Goal: Task Accomplishment & Management: Complete application form

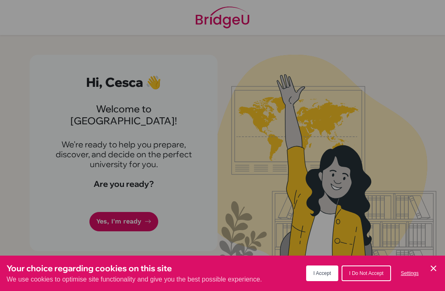
click at [318, 276] on button "I Accept" at bounding box center [322, 274] width 33 height 16
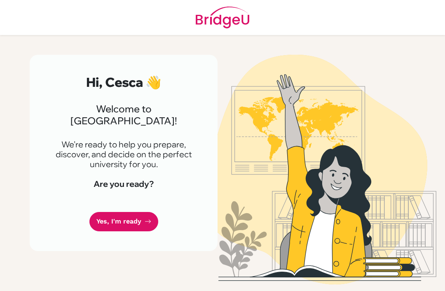
click at [146, 218] on icon at bounding box center [148, 221] width 7 height 7
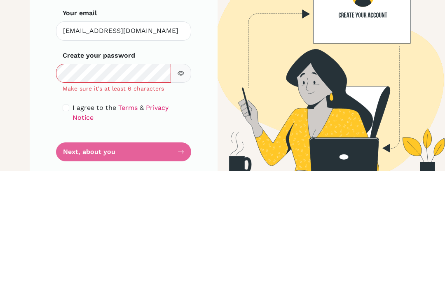
scroll to position [26, 0]
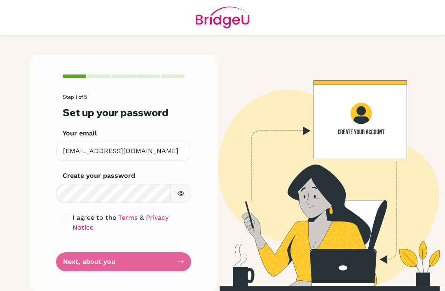
click at [68, 215] on input "checkbox" at bounding box center [66, 218] width 7 height 7
checkbox input "true"
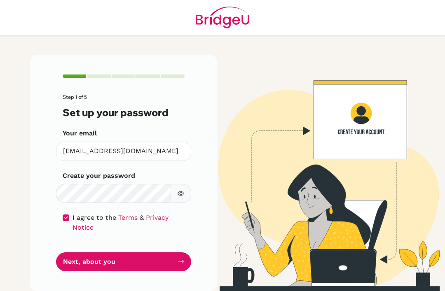
click at [76, 252] on button "Next, about you" at bounding box center [123, 261] width 135 height 19
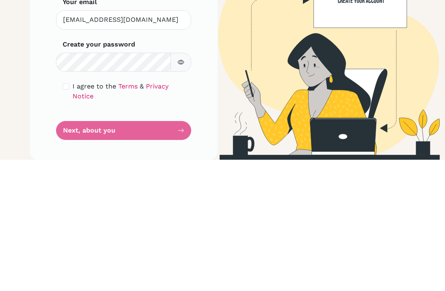
click at [187, 184] on button "button" at bounding box center [180, 193] width 21 height 19
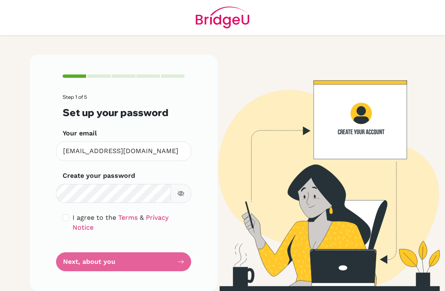
click at [64, 215] on input "checkbox" at bounding box center [66, 218] width 7 height 7
checkbox input "true"
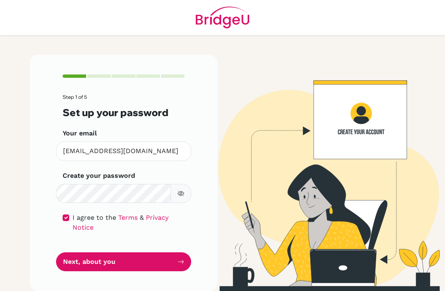
click at [75, 252] on button "Next, about you" at bounding box center [123, 261] width 135 height 19
